Goal: Complete application form

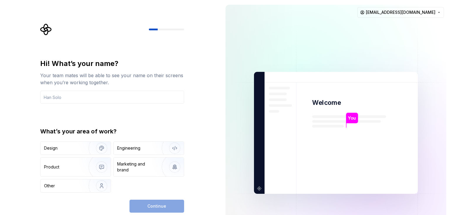
click at [156, 209] on div "Continue" at bounding box center [157, 205] width 55 height 13
click at [158, 206] on div "Continue" at bounding box center [157, 205] width 55 height 13
click at [129, 151] on div "Engineering" at bounding box center [149, 147] width 70 height 13
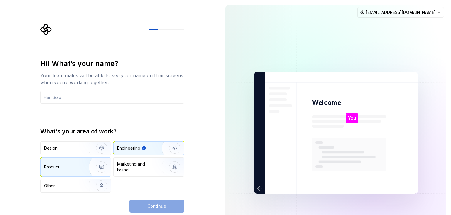
click at [79, 165] on img "button" at bounding box center [98, 166] width 38 height 39
click at [139, 143] on div "Engineering" at bounding box center [149, 147] width 70 height 13
click at [155, 208] on div "Continue" at bounding box center [157, 205] width 55 height 13
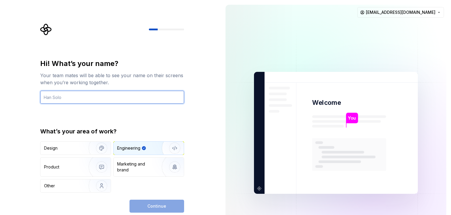
click at [73, 99] on input "text" at bounding box center [112, 97] width 144 height 13
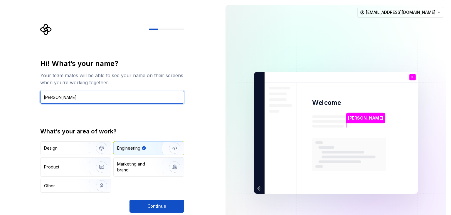
type input "[PERSON_NAME]"
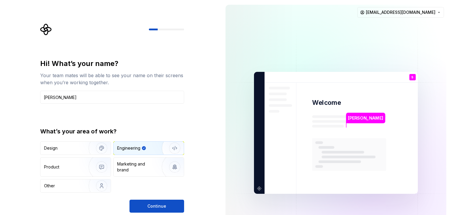
click at [183, 120] on div "Hi! What’s your name? Your team mates will be able to see your name on their sc…" at bounding box center [112, 125] width 144 height 133
click at [172, 209] on button "Continue" at bounding box center [157, 205] width 55 height 13
click at [325, 143] on rect at bounding box center [349, 154] width 74 height 33
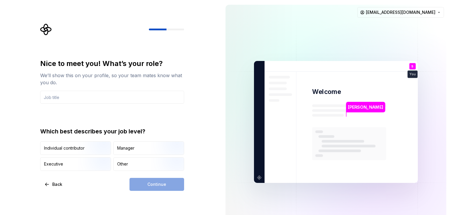
click at [152, 184] on div "Continue" at bounding box center [157, 184] width 55 height 13
click at [441, 10] on html "Nice to meet you! What’s your role? We’ll show this on your profile, so your te…" at bounding box center [225, 107] width 451 height 215
click at [397, 26] on div "Sign out" at bounding box center [419, 25] width 56 height 6
